Goal: Task Accomplishment & Management: Manage account settings

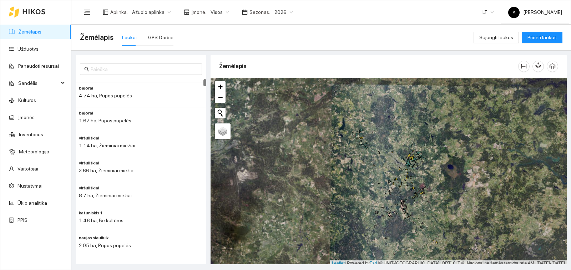
click at [27, 11] on icon at bounding box center [33, 12] width 23 height 6
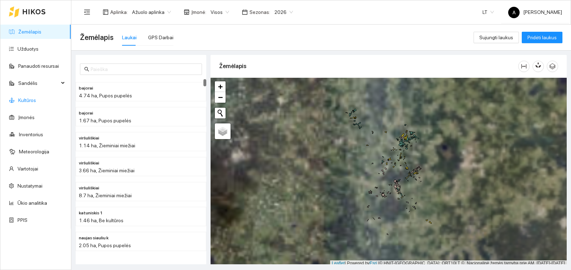
click at [36, 101] on link "Kultūros" at bounding box center [27, 100] width 18 height 6
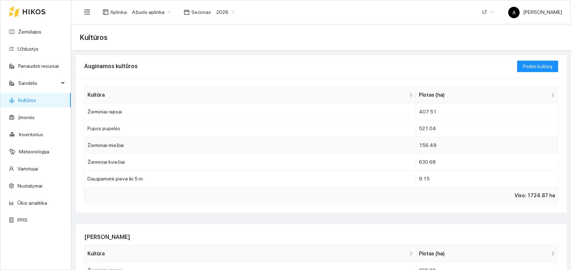
click at [144, 144] on td "Žieminiai miežiai" at bounding box center [250, 145] width 331 height 17
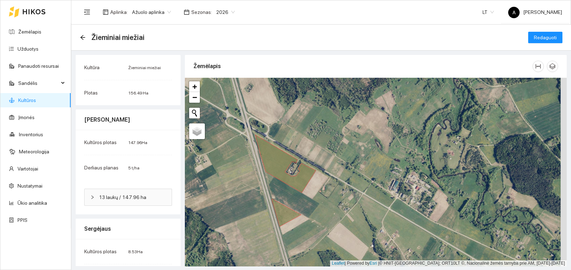
click at [36, 100] on link "Kultūros" at bounding box center [27, 100] width 18 height 6
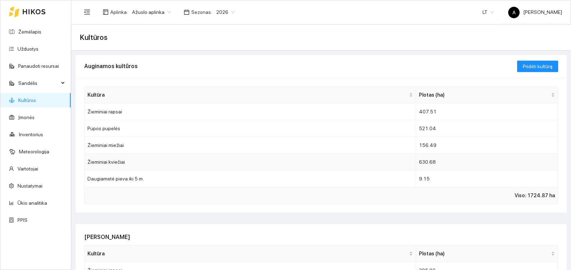
click at [149, 164] on td "Žieminiai kviečiai" at bounding box center [250, 162] width 331 height 17
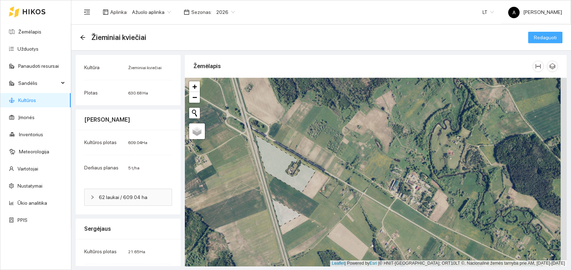
click at [534, 39] on span "Redaguoti" at bounding box center [545, 38] width 23 height 8
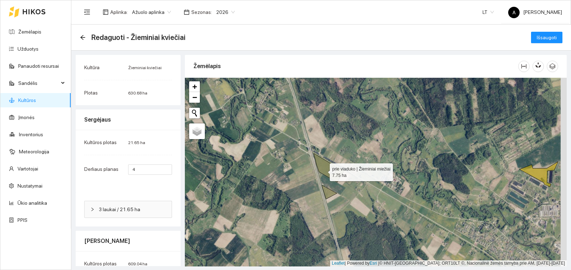
click at [322, 171] on icon at bounding box center [329, 167] width 30 height 29
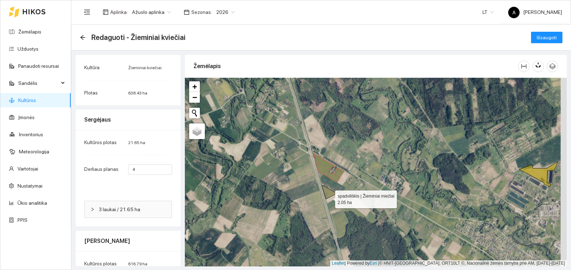
click at [329, 198] on icon at bounding box center [329, 192] width 15 height 14
click at [538, 41] on button "Išsaugoti" at bounding box center [546, 37] width 31 height 11
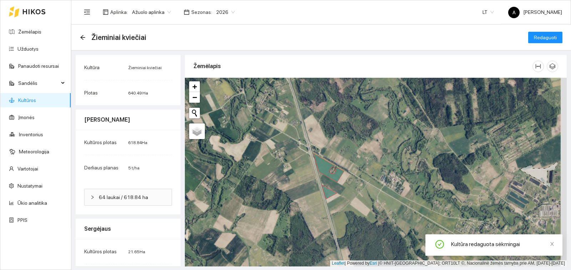
click at [36, 97] on link "Kultūros" at bounding box center [27, 100] width 18 height 6
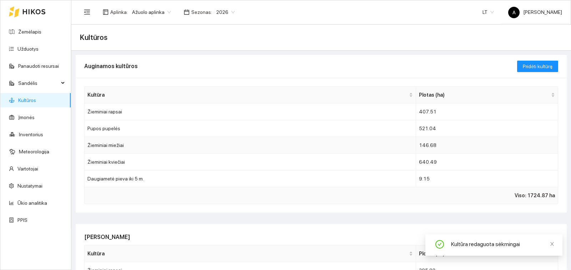
click at [129, 147] on td "Žieminiai miežiai" at bounding box center [250, 145] width 331 height 17
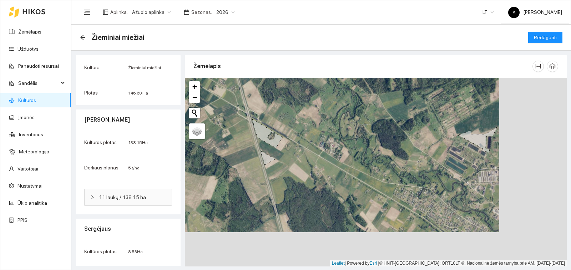
drag, startPoint x: 307, startPoint y: 157, endPoint x: 248, endPoint y: 108, distance: 76.2
click at [248, 108] on div "+ − Nieko nerasta. Bandykite dar kartą. Žemėlapis Palydovas Leaflet | Powered b…" at bounding box center [376, 172] width 382 height 189
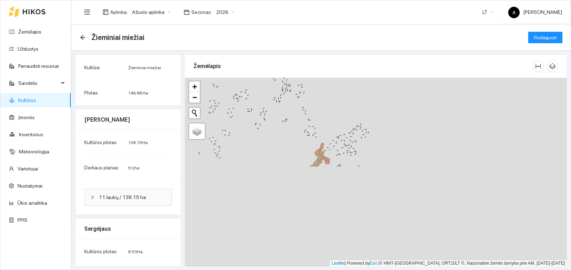
drag, startPoint x: 339, startPoint y: 195, endPoint x: 276, endPoint y: 86, distance: 125.8
click at [276, 86] on div "+ − Nieko nerasta. Bandykite dar kartą. Žemėlapis Palydovas Leaflet | Powered b…" at bounding box center [376, 172] width 382 height 189
drag, startPoint x: 299, startPoint y: 156, endPoint x: 292, endPoint y: 106, distance: 50.4
click at [292, 106] on div "+ − Nieko nerasta. Bandykite dar kartą. Žemėlapis Palydovas Leaflet | Powered b…" at bounding box center [376, 172] width 382 height 189
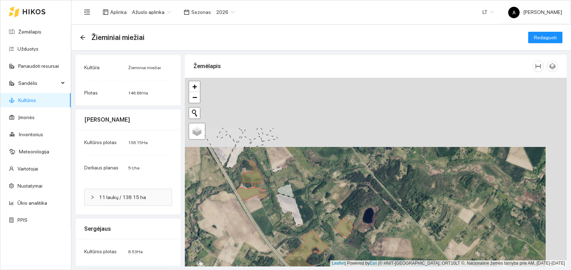
drag, startPoint x: 440, startPoint y: 117, endPoint x: 425, endPoint y: 185, distance: 69.1
click at [425, 185] on div "+ − Nieko nerasta. Bandykite dar kartą. Žemėlapis Palydovas Leaflet | Powered b…" at bounding box center [376, 172] width 382 height 189
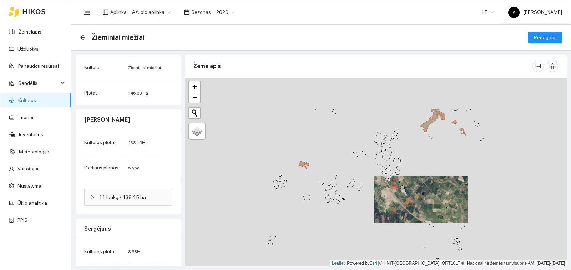
drag, startPoint x: 421, startPoint y: 131, endPoint x: 418, endPoint y: 187, distance: 56.1
click at [418, 187] on div "+ − Nieko nerasta. Bandykite dar kartą. Žemėlapis Palydovas Leaflet | Powered b…" at bounding box center [376, 172] width 382 height 189
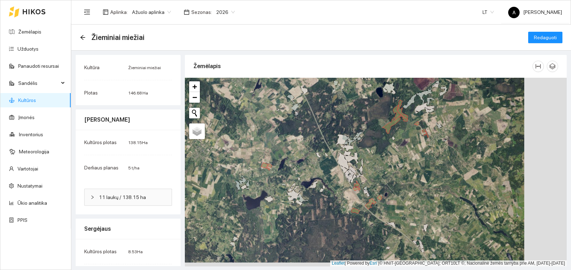
drag, startPoint x: 466, startPoint y: 167, endPoint x: 431, endPoint y: 159, distance: 35.8
click at [431, 159] on div "+ − Nieko nerasta. Bandykite dar kartą. Žemėlapis Palydovas Leaflet | Powered b…" at bounding box center [376, 172] width 382 height 189
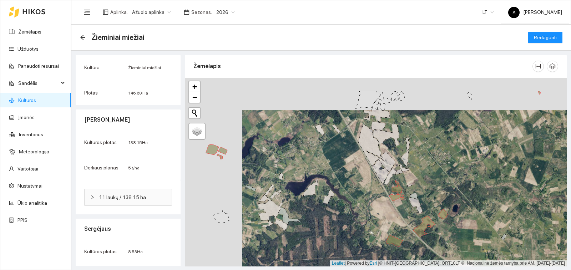
drag, startPoint x: 250, startPoint y: 150, endPoint x: 308, endPoint y: 183, distance: 66.9
click at [308, 183] on div "+ − Nieko nerasta. Bandykite dar kartą. Žemėlapis Palydovas Leaflet | Powered b…" at bounding box center [376, 172] width 382 height 189
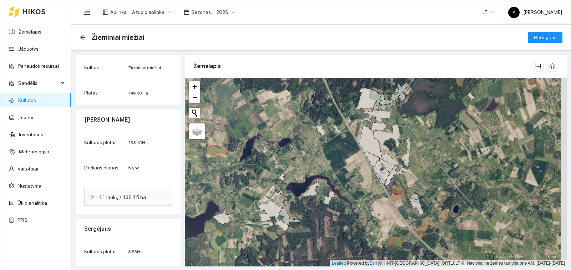
click at [36, 101] on link "Kultūros" at bounding box center [27, 100] width 18 height 6
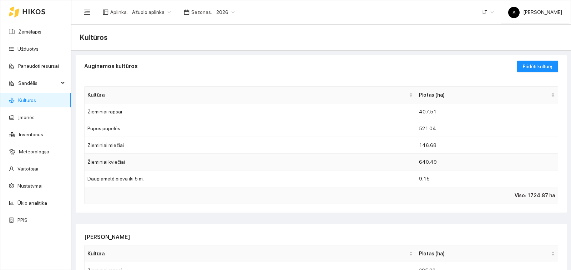
click at [129, 162] on td "Žieminiai kviečiai" at bounding box center [250, 162] width 331 height 17
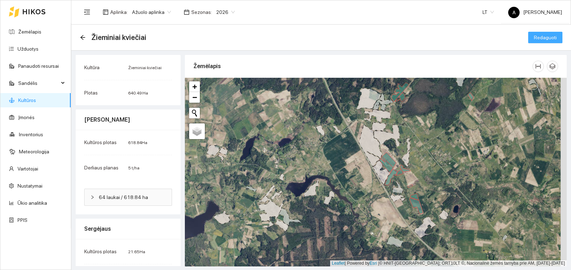
click at [539, 34] on span "Redaguoti" at bounding box center [545, 38] width 23 height 8
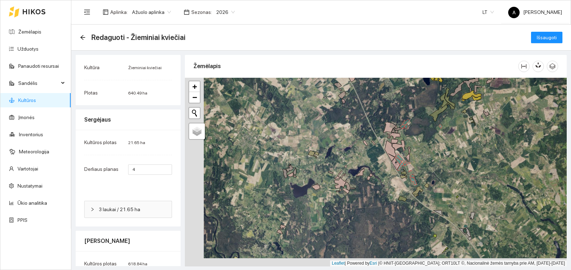
drag, startPoint x: 307, startPoint y: 220, endPoint x: 329, endPoint y: 225, distance: 22.9
click at [329, 225] on div "+ − Nieko nerasta. Bandykite dar kartą. Žemėlapis Palydovas Leaflet | Powered b…" at bounding box center [376, 172] width 382 height 189
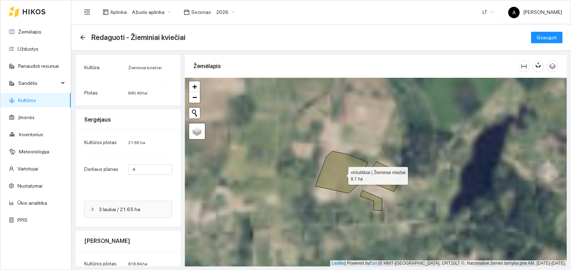
click at [342, 174] on icon at bounding box center [341, 172] width 52 height 42
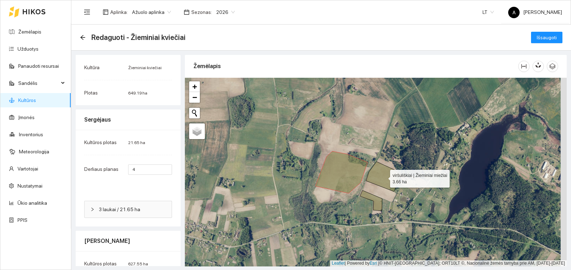
click at [378, 174] on icon at bounding box center [383, 177] width 35 height 30
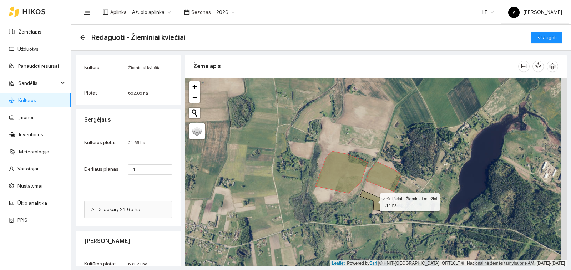
click at [371, 198] on icon at bounding box center [371, 200] width 22 height 20
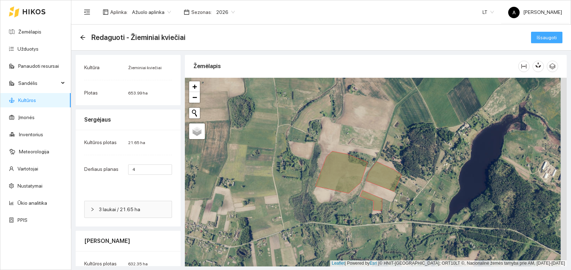
click at [539, 34] on span "Išsaugoti" at bounding box center [546, 38] width 20 height 8
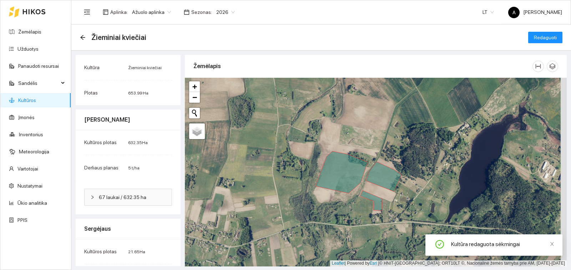
click at [32, 103] on link "Kultūros" at bounding box center [27, 100] width 18 height 6
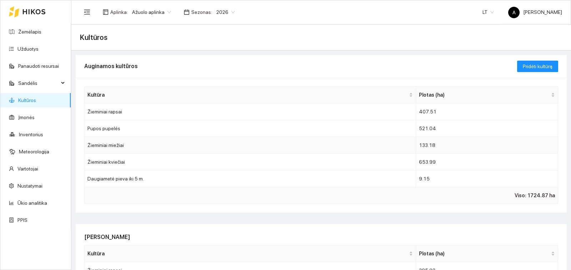
click at [136, 146] on td "Žieminiai miežiai" at bounding box center [250, 145] width 331 height 17
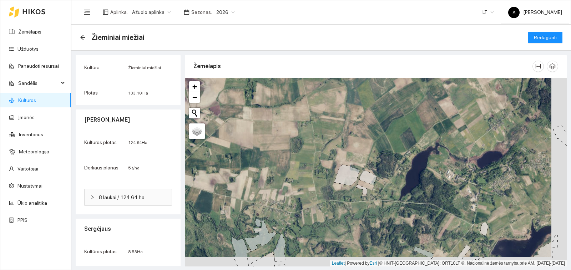
drag, startPoint x: 370, startPoint y: 188, endPoint x: 299, endPoint y: 143, distance: 84.4
click at [299, 143] on div "+ − Nieko nerasta. Bandykite dar kartą. Žemėlapis Palydovas Leaflet | Powered b…" at bounding box center [376, 172] width 382 height 189
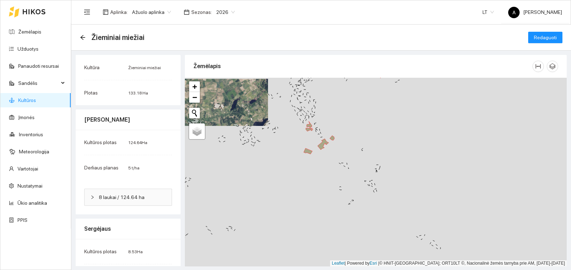
drag, startPoint x: 352, startPoint y: 192, endPoint x: 316, endPoint y: 143, distance: 60.2
click at [267, 160] on div "+ − Nieko nerasta. Bandykite dar kartą. Žemėlapis Palydovas Leaflet | Powered b…" at bounding box center [376, 172] width 382 height 189
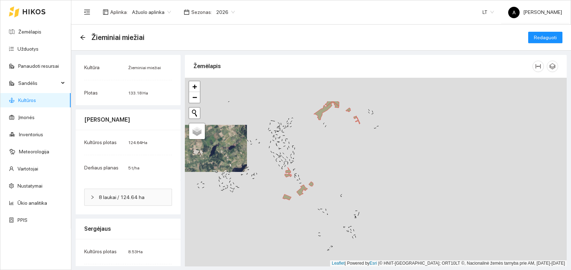
drag, startPoint x: 376, startPoint y: 120, endPoint x: 352, endPoint y: 176, distance: 60.9
click at [352, 176] on div "+ − Nieko nerasta. Bandykite dar kartą. Žemėlapis Palydovas Leaflet | Powered b…" at bounding box center [376, 172] width 382 height 189
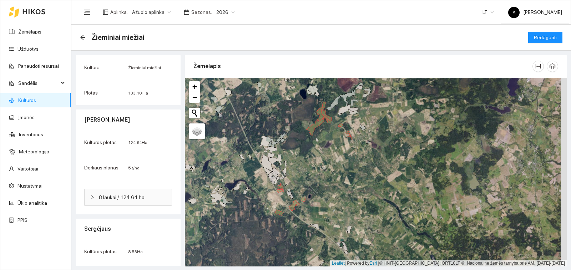
click at [352, 179] on div "+ − Nieko nerasta. Bandykite dar kartą. Žemėlapis Palydovas Leaflet | Powered b…" at bounding box center [376, 172] width 382 height 189
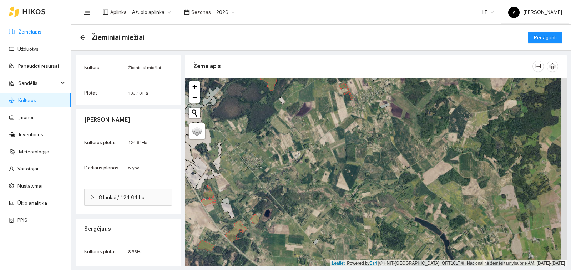
click at [29, 33] on link "Žemėlapis" at bounding box center [29, 32] width 23 height 6
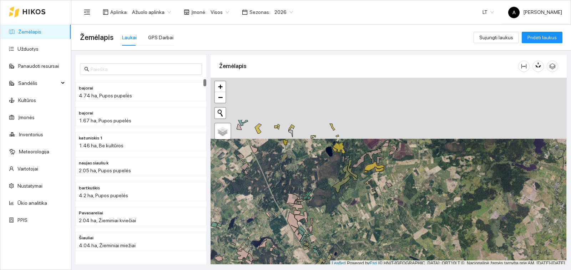
scroll to position [2, 0]
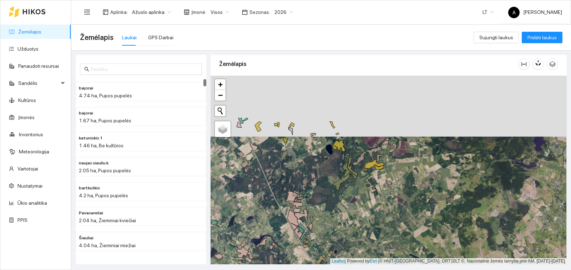
drag, startPoint x: 362, startPoint y: 134, endPoint x: 363, endPoint y: 246, distance: 112.0
click at [363, 246] on div "+ − Nieko nerasta. Bandykite dar kartą. Žemėlapis Palydovas Leaflet | Powered b…" at bounding box center [388, 170] width 356 height 189
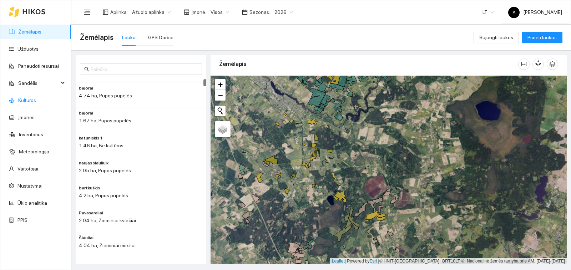
click at [27, 100] on link "Kultūros" at bounding box center [27, 100] width 18 height 6
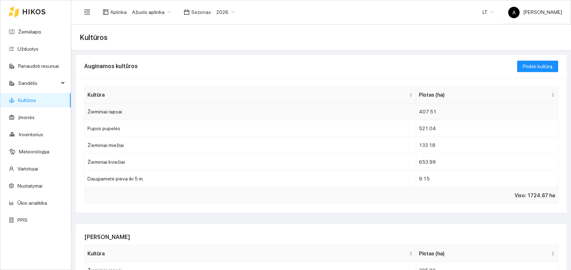
click at [157, 114] on td "Žieminiai rapsai" at bounding box center [250, 111] width 331 height 17
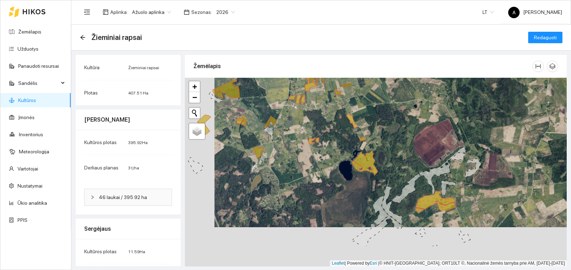
drag, startPoint x: 383, startPoint y: 219, endPoint x: 413, endPoint y: 180, distance: 49.4
click at [413, 180] on icon at bounding box center [406, 188] width 29 height 30
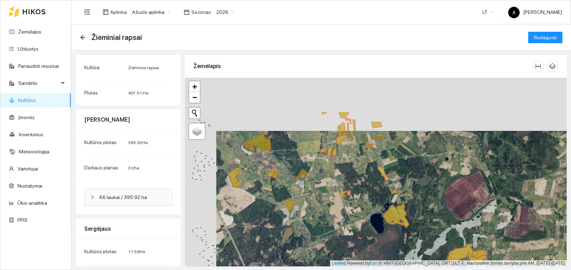
drag, startPoint x: 352, startPoint y: 204, endPoint x: 363, endPoint y: 221, distance: 19.4
click at [363, 221] on div "+ − Nieko nerasta. Bandykite dar kartą. Žemėlapis Palydovas Leaflet | Powered b…" at bounding box center [376, 172] width 382 height 189
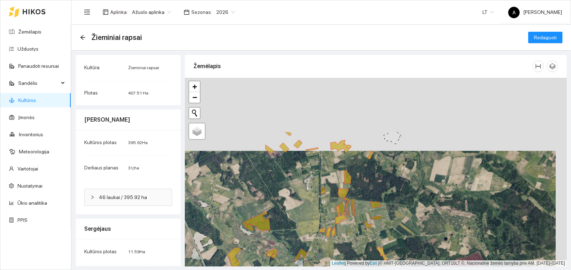
drag, startPoint x: 312, startPoint y: 119, endPoint x: 307, endPoint y: 192, distance: 72.9
click at [307, 192] on div "+ − Nieko nerasta. Bandykite dar kartą. Žemėlapis Palydovas Leaflet | Powered b…" at bounding box center [376, 172] width 382 height 189
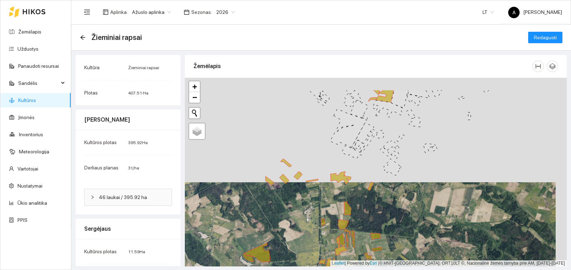
click at [306, 220] on div "+ − Nieko nerasta. Bandykite dar kartą. Žemėlapis Palydovas Leaflet | Powered b…" at bounding box center [376, 172] width 382 height 189
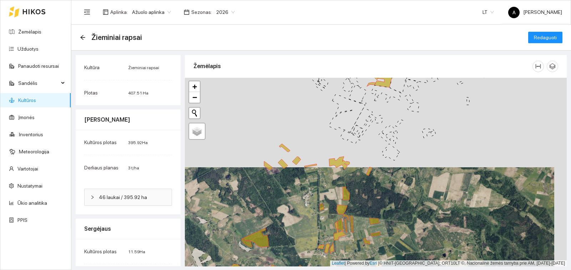
drag, startPoint x: 327, startPoint y: 159, endPoint x: 326, endPoint y: 139, distance: 19.6
click at [326, 139] on div "+ − Nieko nerasta. Bandykite dar kartą. Žemėlapis Palydovas Leaflet | Powered b…" at bounding box center [376, 172] width 382 height 189
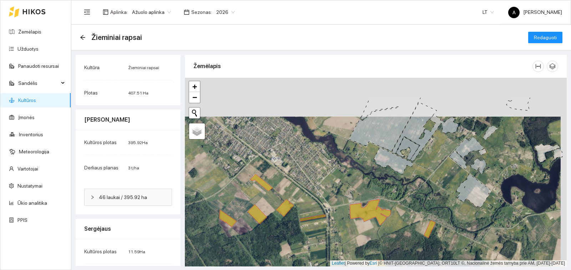
drag, startPoint x: 394, startPoint y: 148, endPoint x: 394, endPoint y: 205, distance: 56.7
click at [394, 205] on div "+ − Nieko nerasta. Bandykite dar kartą. Žemėlapis Palydovas Leaflet | Powered b…" at bounding box center [376, 172] width 382 height 189
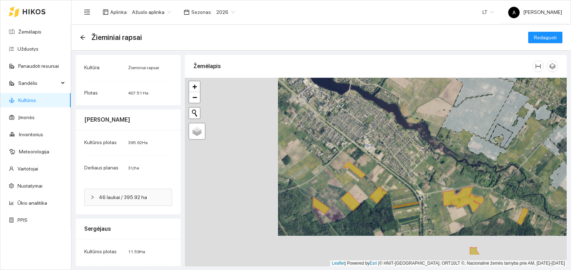
drag, startPoint x: 238, startPoint y: 237, endPoint x: 331, endPoint y: 206, distance: 98.0
click at [331, 206] on div "+ − Nieko nerasta. Bandykite dar kartą. Žemėlapis Palydovas Leaflet | Powered b…" at bounding box center [376, 172] width 382 height 189
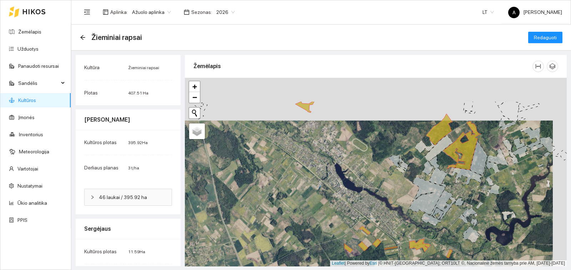
drag, startPoint x: 437, startPoint y: 153, endPoint x: 429, endPoint y: 196, distance: 43.5
click at [429, 196] on icon at bounding box center [427, 196] width 36 height 38
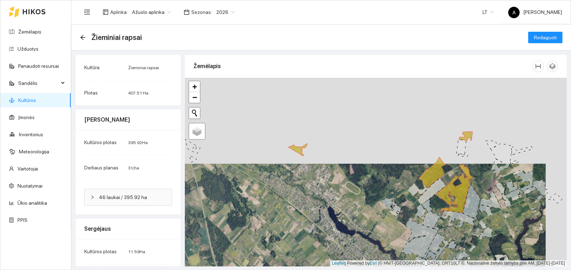
drag, startPoint x: 425, startPoint y: 191, endPoint x: 418, endPoint y: 235, distance: 44.9
click at [418, 235] on icon at bounding box center [420, 239] width 36 height 38
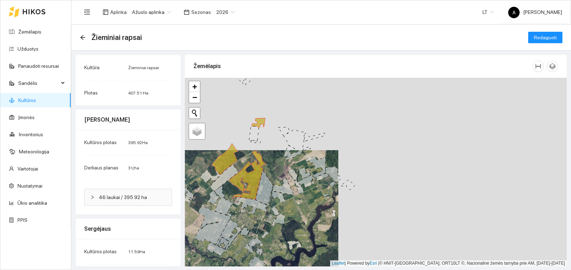
drag, startPoint x: 468, startPoint y: 144, endPoint x: 264, endPoint y: 115, distance: 205.8
click at [264, 115] on div "+ − Nieko nerasta. Bandykite dar kartą. Žemėlapis Palydovas Leaflet | Powered b…" at bounding box center [376, 172] width 382 height 189
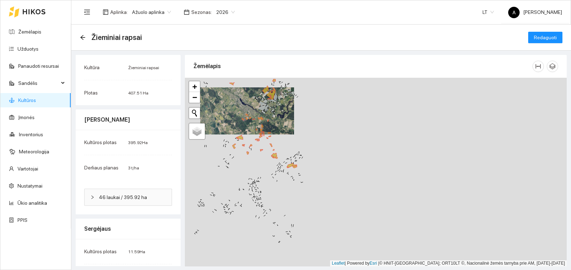
drag, startPoint x: 295, startPoint y: 190, endPoint x: 313, endPoint y: 139, distance: 53.9
click at [313, 139] on div "+ − Nieko nerasta. Bandykite dar kartą. Žemėlapis Palydovas Leaflet | Powered b…" at bounding box center [376, 172] width 382 height 189
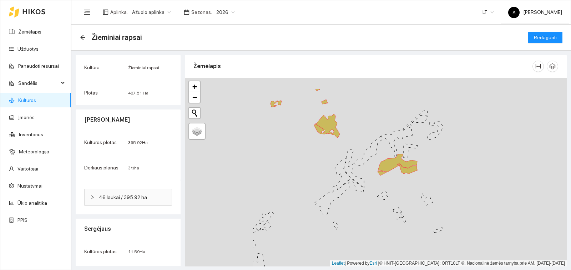
drag, startPoint x: 278, startPoint y: 153, endPoint x: 388, endPoint y: 183, distance: 113.8
click at [388, 183] on div "+ − Nieko nerasta. Bandykite dar kartą. Žemėlapis Palydovas Leaflet | Powered b…" at bounding box center [376, 172] width 382 height 189
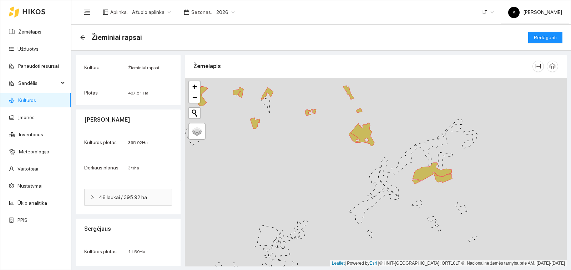
drag, startPoint x: 279, startPoint y: 167, endPoint x: 311, endPoint y: 168, distance: 31.8
click at [309, 168] on div "+ − Nieko nerasta. Bandykite dar kartą. Žemėlapis Palydovas Leaflet | Powered b…" at bounding box center [376, 172] width 382 height 189
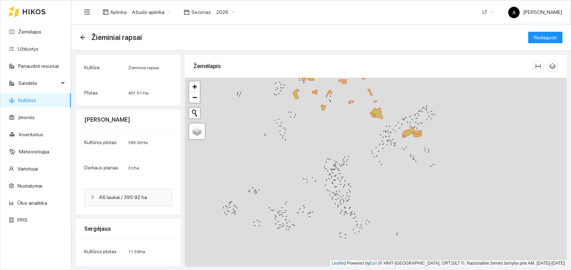
drag, startPoint x: 280, startPoint y: 202, endPoint x: 324, endPoint y: 76, distance: 133.0
click at [323, 80] on div "+ − Nieko nerasta. Bandykite dar kartą. Žemėlapis Palydovas Leaflet | Powered b…" at bounding box center [376, 172] width 382 height 189
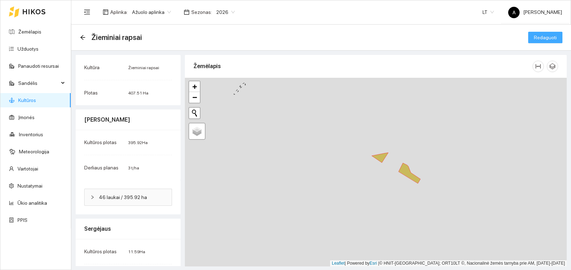
click at [539, 37] on span "Redaguoti" at bounding box center [545, 38] width 23 height 8
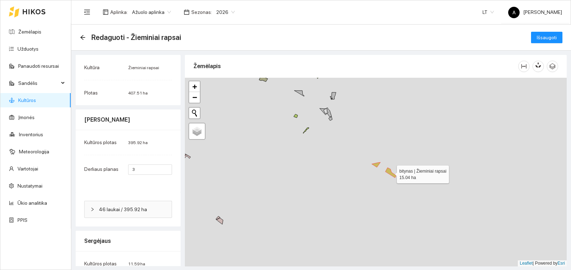
click at [387, 171] on icon at bounding box center [390, 173] width 11 height 10
click at [376, 165] on icon at bounding box center [376, 164] width 9 height 5
click at [541, 39] on span "Išsaugoti" at bounding box center [546, 38] width 20 height 8
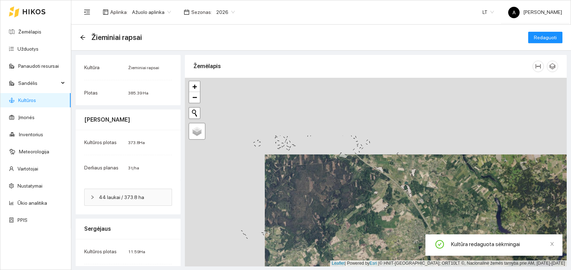
drag, startPoint x: 295, startPoint y: 140, endPoint x: 376, endPoint y: 217, distance: 111.8
click at [376, 217] on div "+ − Nieko nerasta. Bandykite dar kartą. Žemėlapis Palydovas Leaflet | Powered b…" at bounding box center [376, 172] width 382 height 189
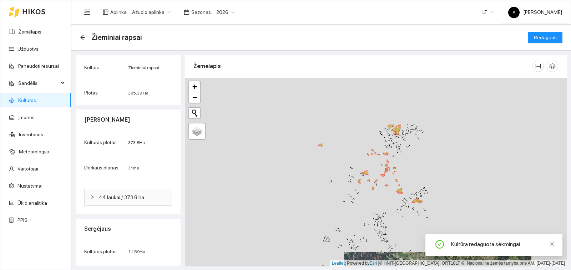
drag, startPoint x: 347, startPoint y: 136, endPoint x: 370, endPoint y: 202, distance: 69.4
click at [370, 202] on div "+ − Nieko nerasta. Bandykite dar kartą. Žemėlapis Palydovas Leaflet | Powered b…" at bounding box center [376, 172] width 382 height 189
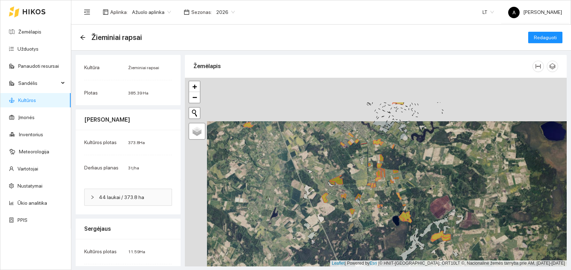
drag, startPoint x: 362, startPoint y: 112, endPoint x: 383, endPoint y: 152, distance: 45.8
click at [383, 152] on div "+ − Nieko nerasta. Bandykite dar kartą. Žemėlapis Palydovas Leaflet | Powered b…" at bounding box center [376, 172] width 382 height 189
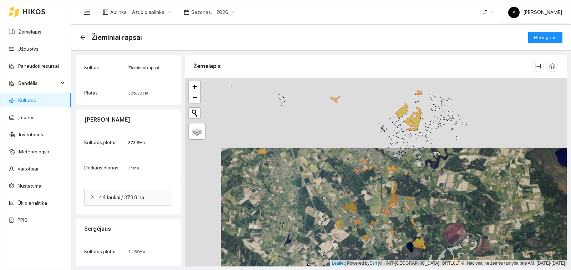
drag, startPoint x: 385, startPoint y: 139, endPoint x: 401, endPoint y: 169, distance: 35.0
click at [401, 169] on div "+ − Nieko nerasta. Bandykite dar kartą. Žemėlapis Palydovas Leaflet | Powered b…" at bounding box center [376, 172] width 382 height 189
